Goal: Check status: Check status

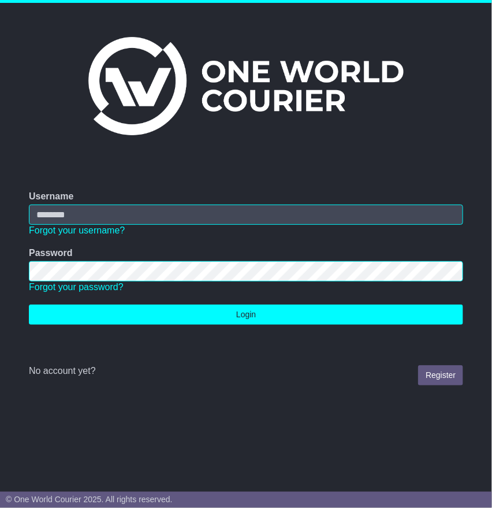
type input "**********"
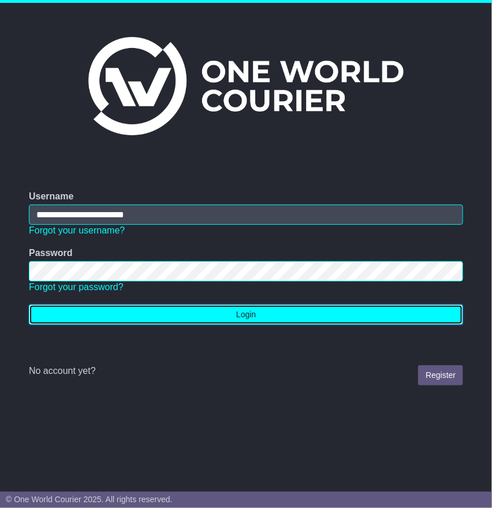
click at [243, 310] on button "Login" at bounding box center [246, 314] width 434 height 20
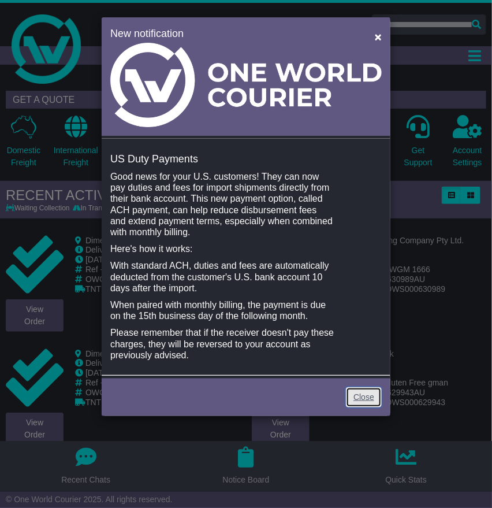
click at [367, 395] on link "Close" at bounding box center [364, 397] width 36 height 20
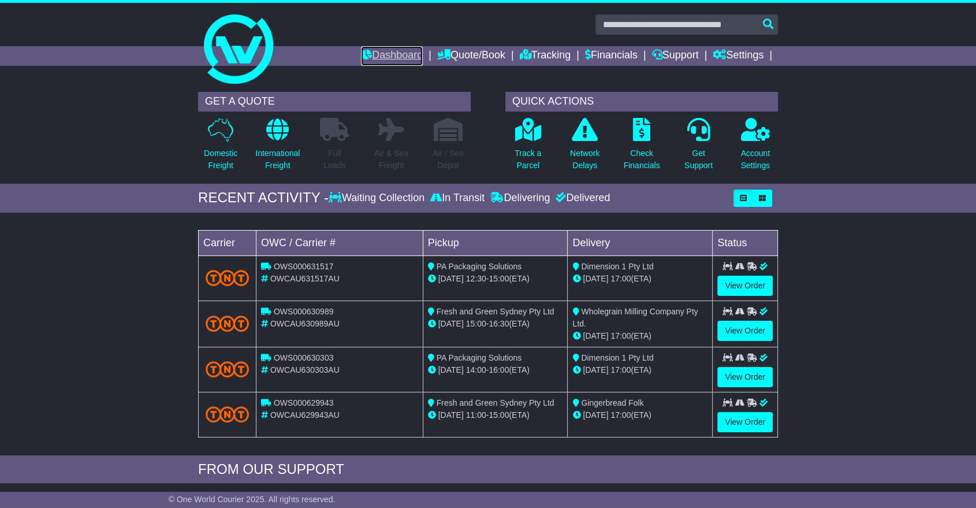
click at [374, 50] on link "Dashboard" at bounding box center [392, 56] width 62 height 20
click at [739, 284] on link "View Order" at bounding box center [744, 286] width 55 height 20
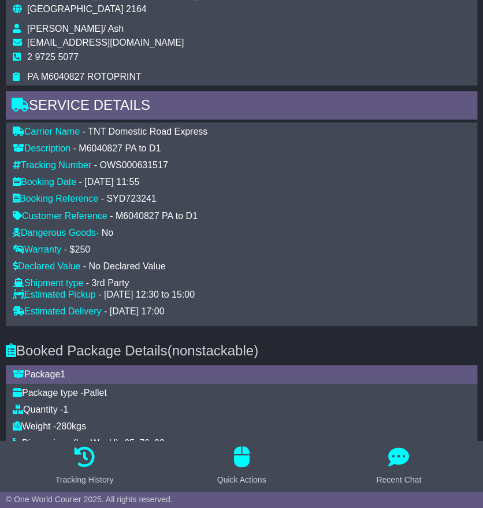
scroll to position [898, 0]
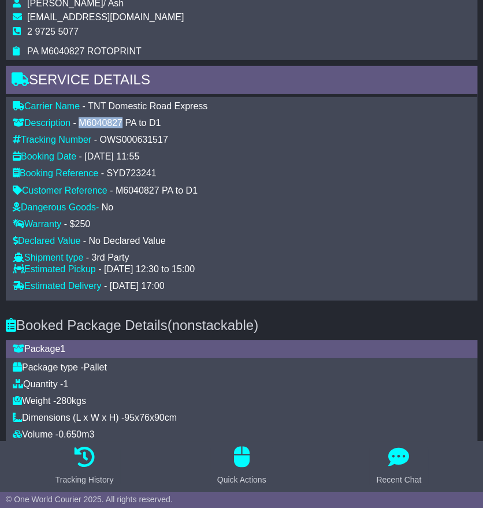
drag, startPoint x: 125, startPoint y: 165, endPoint x: 81, endPoint y: 165, distance: 43.3
click at [79, 128] on div "Description - M6040827 PA to D1" at bounding box center [241, 122] width 469 height 11
copy div "M6040827"
